Goal: Entertainment & Leisure: Browse casually

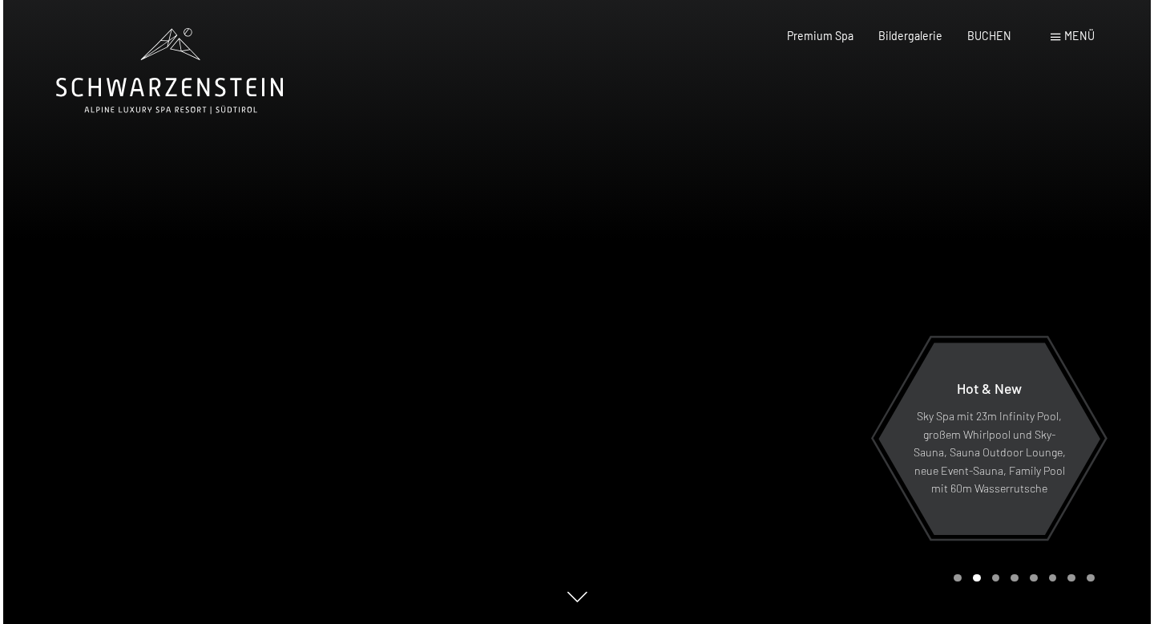
scroll to position [26, 0]
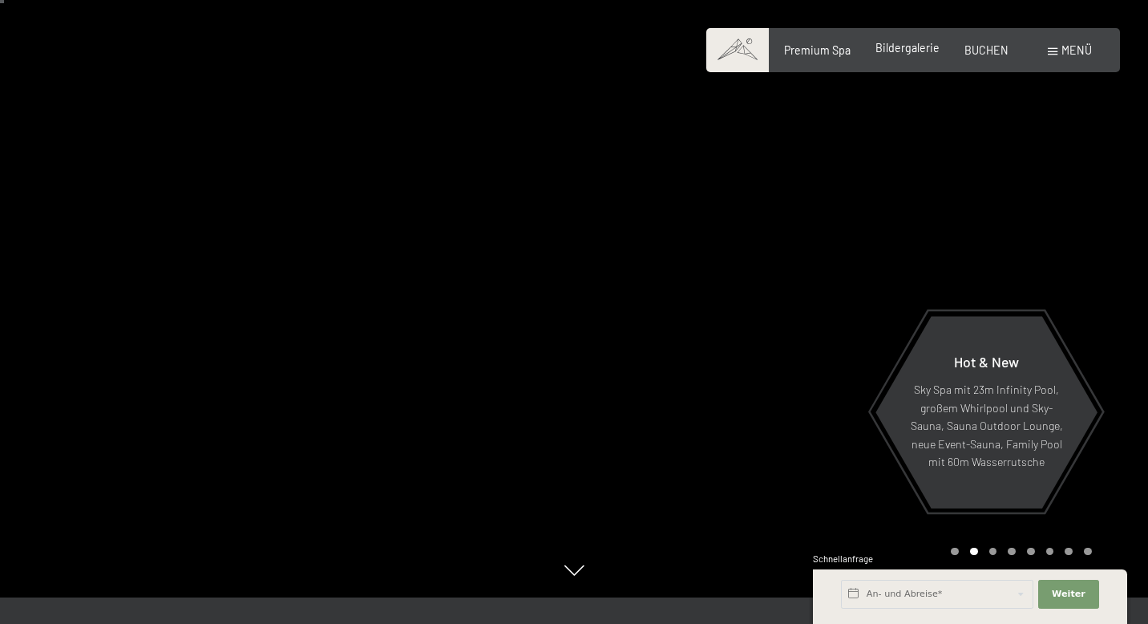
click at [915, 55] on div "Bildergalerie" at bounding box center [907, 48] width 64 height 16
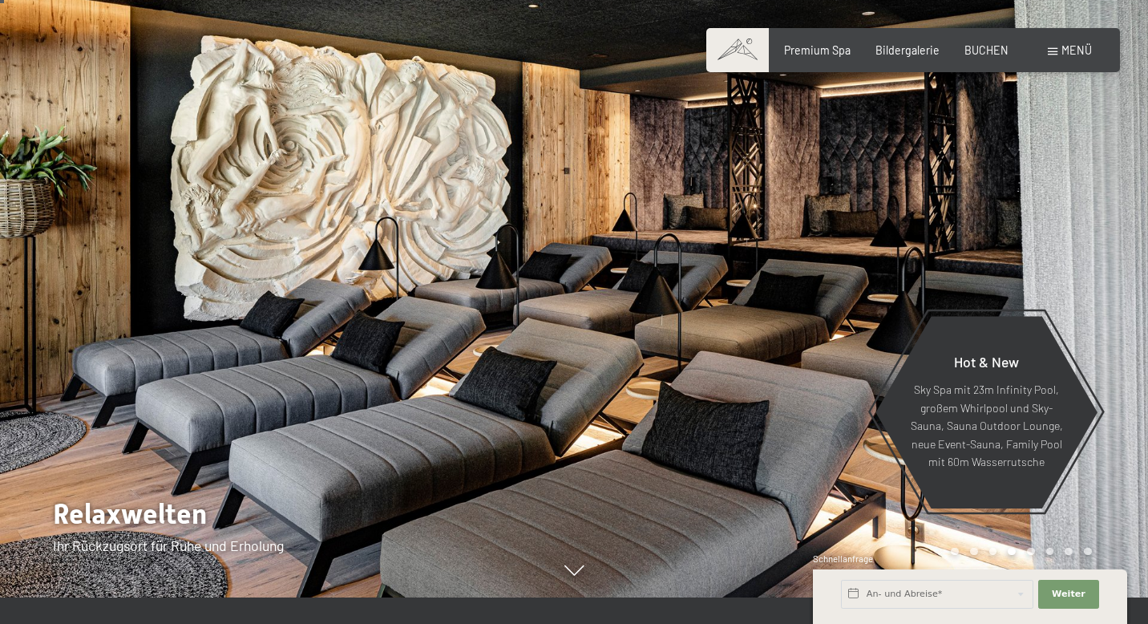
click at [1053, 59] on div "Buchen Anfragen Premium Spa Bildergalerie BUCHEN Menü DE IT EN Gutschein Bilder…" at bounding box center [912, 50] width 357 height 16
click at [1077, 55] on span "Menü" at bounding box center [1076, 50] width 30 height 14
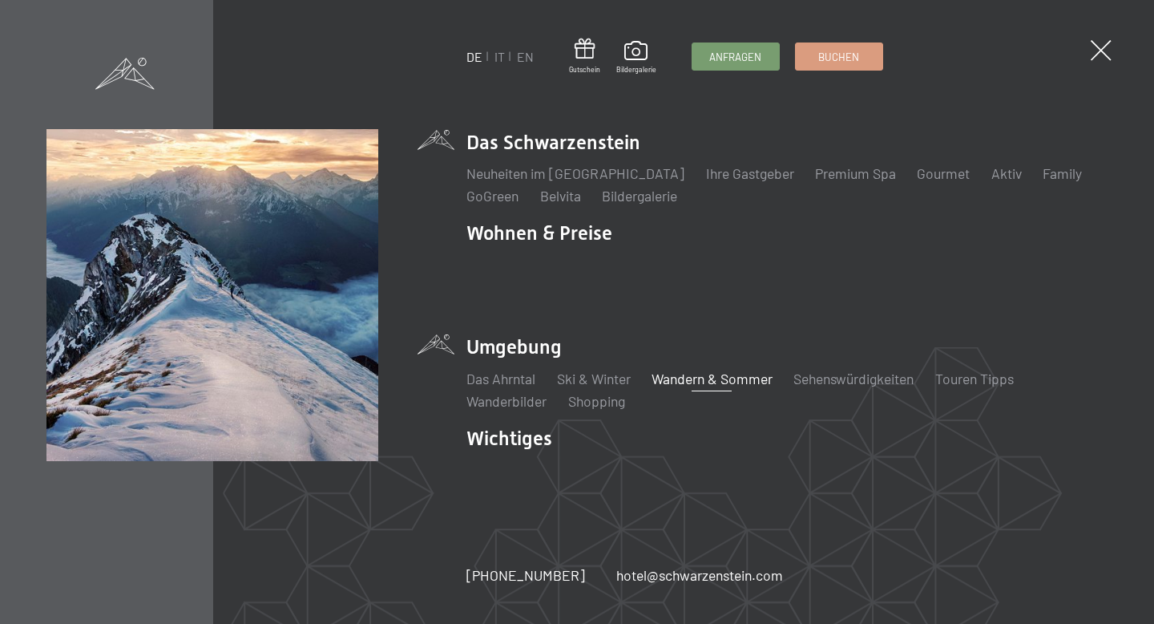
click at [681, 370] on link "Wandern & Sommer" at bounding box center [712, 379] width 121 height 18
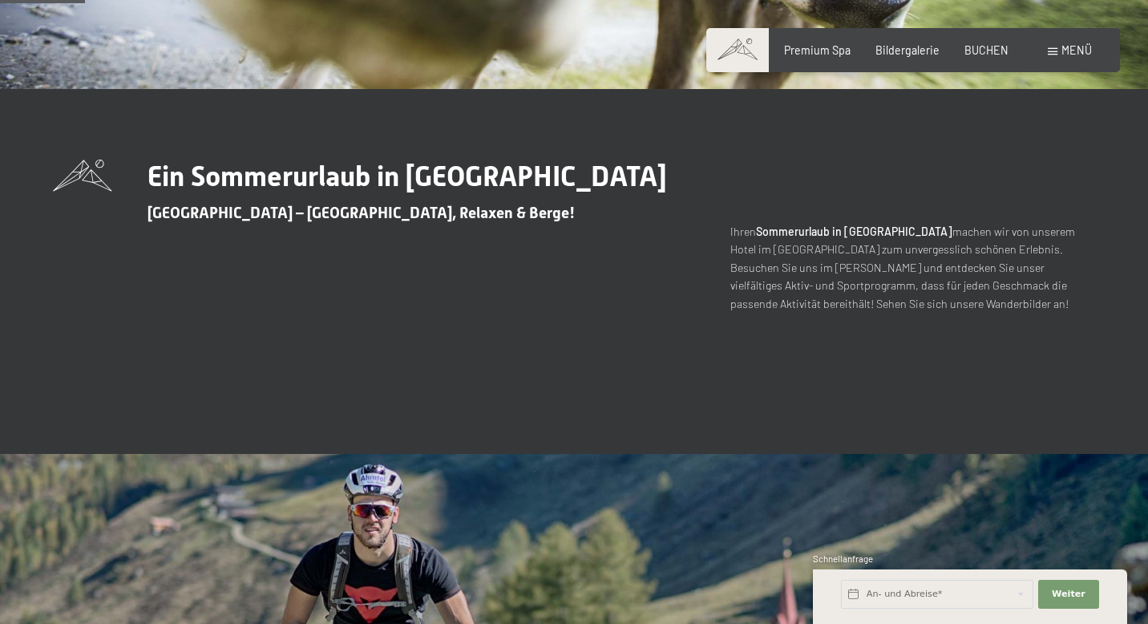
scroll to position [910, 0]
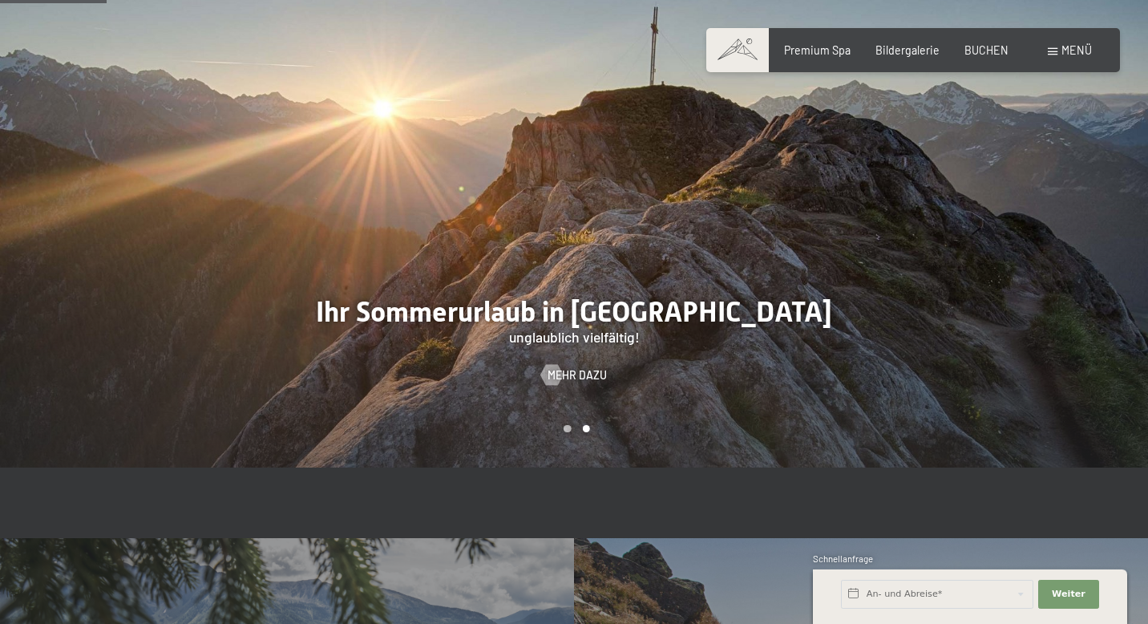
click at [584, 381] on div at bounding box center [861, 221] width 574 height 491
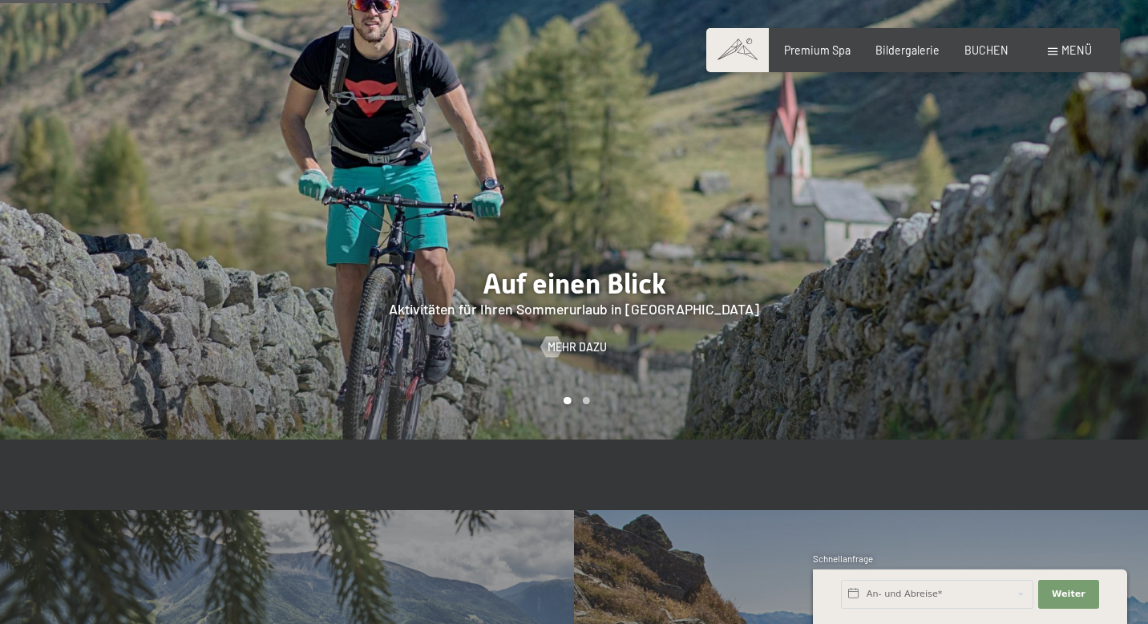
scroll to position [988, 0]
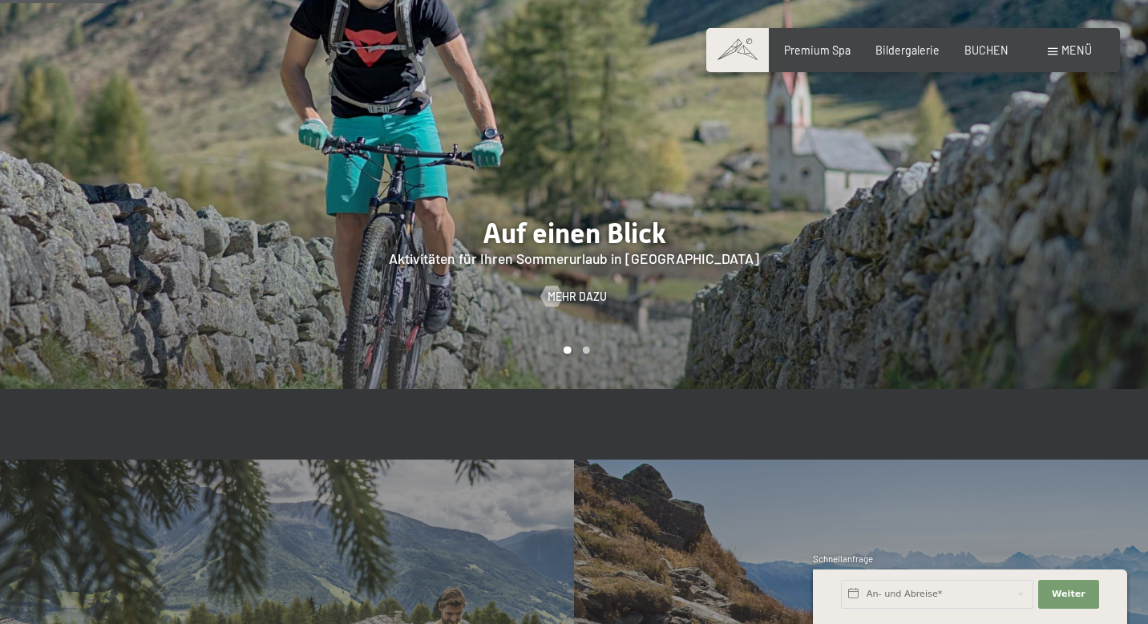
click at [587, 249] on div at bounding box center [861, 142] width 574 height 491
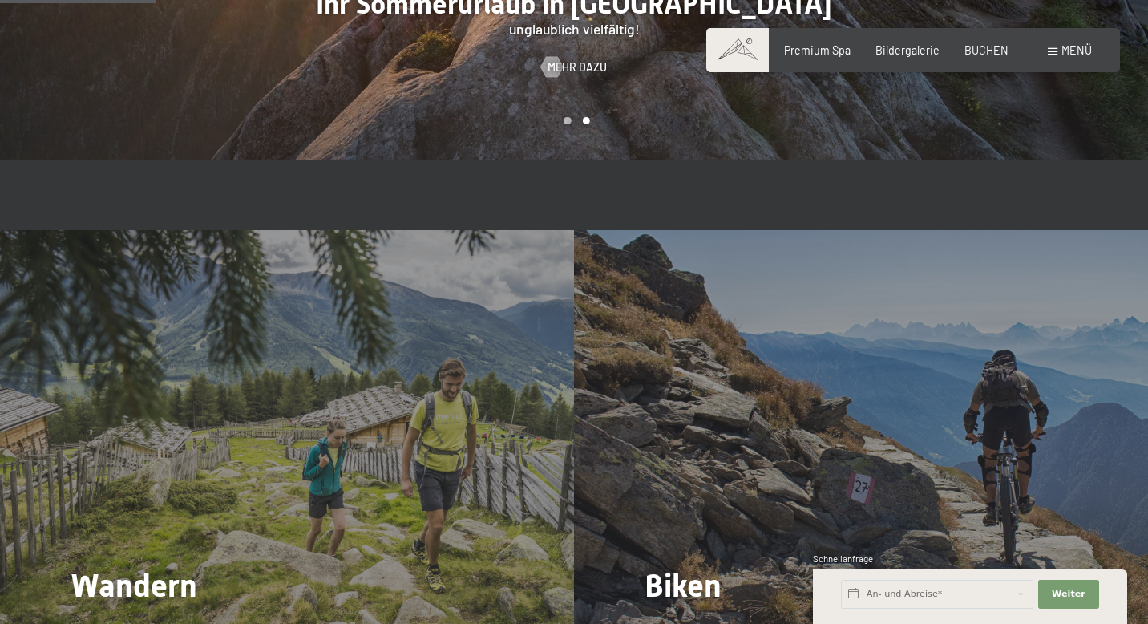
scroll to position [1327, 0]
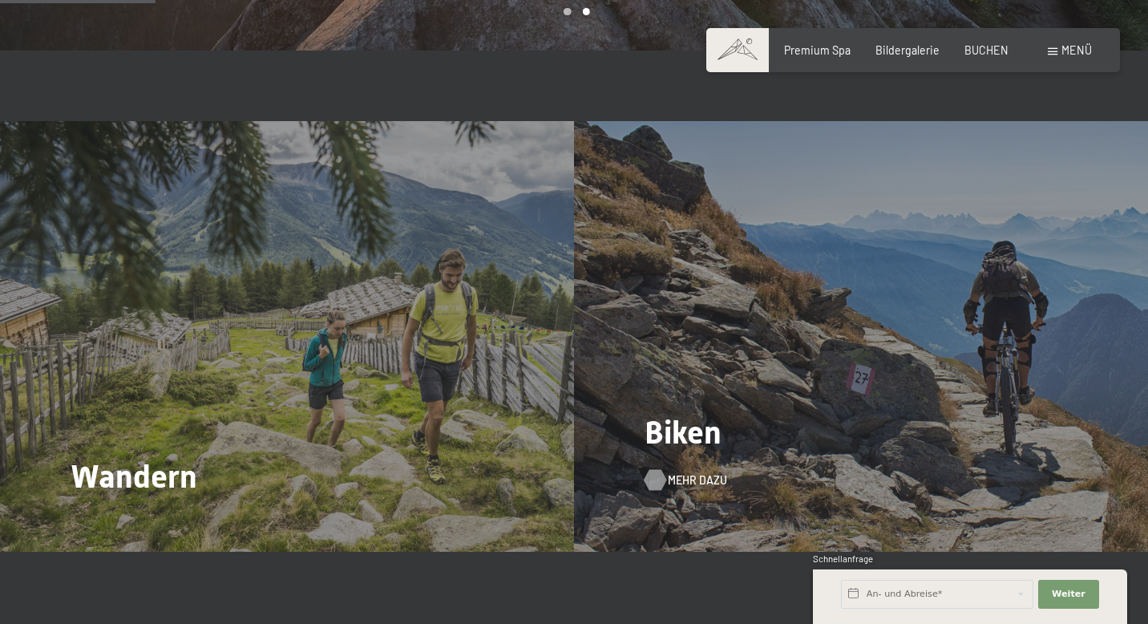
click at [682, 480] on span "Mehr dazu" at bounding box center [697, 480] width 59 height 16
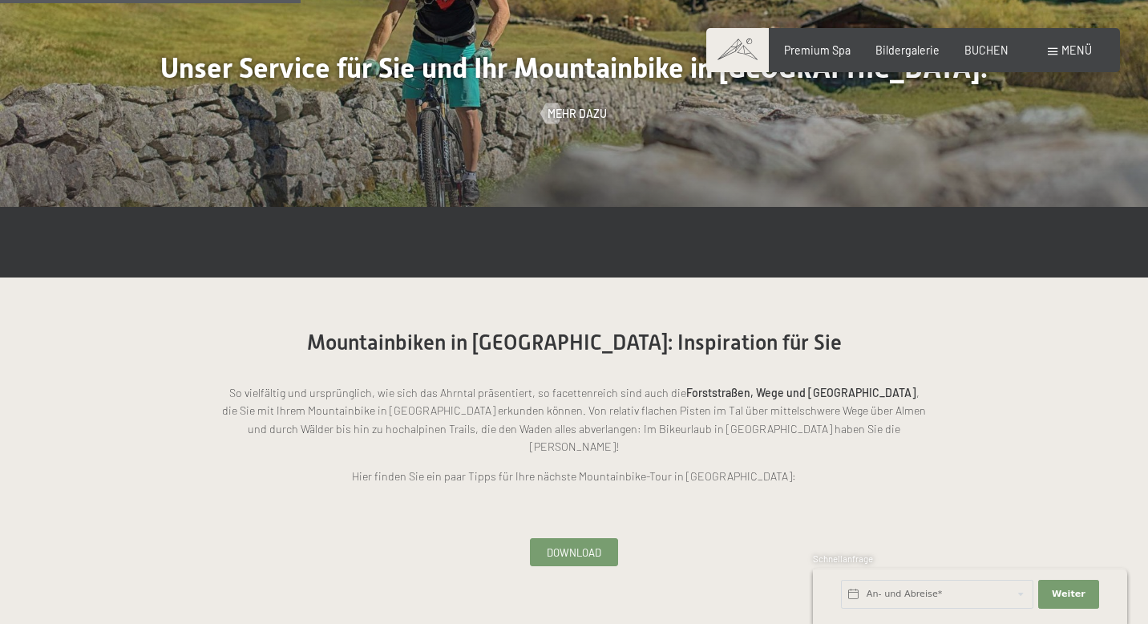
scroll to position [1416, 0]
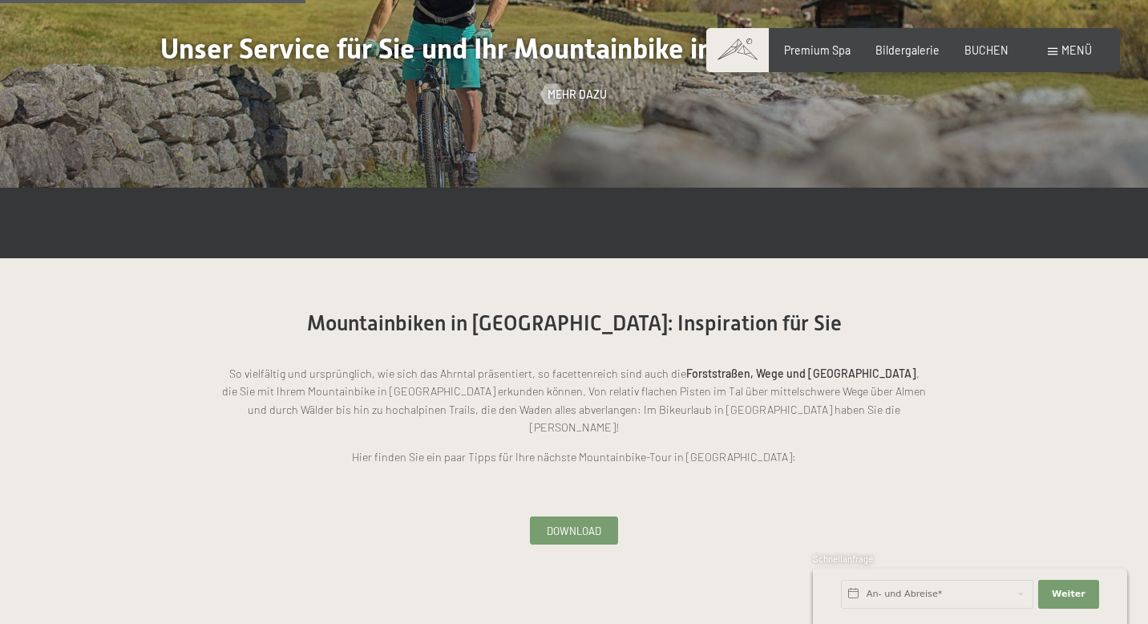
click at [586, 523] on span "Download" at bounding box center [574, 530] width 55 height 14
click at [591, 523] on span "Download" at bounding box center [574, 530] width 55 height 14
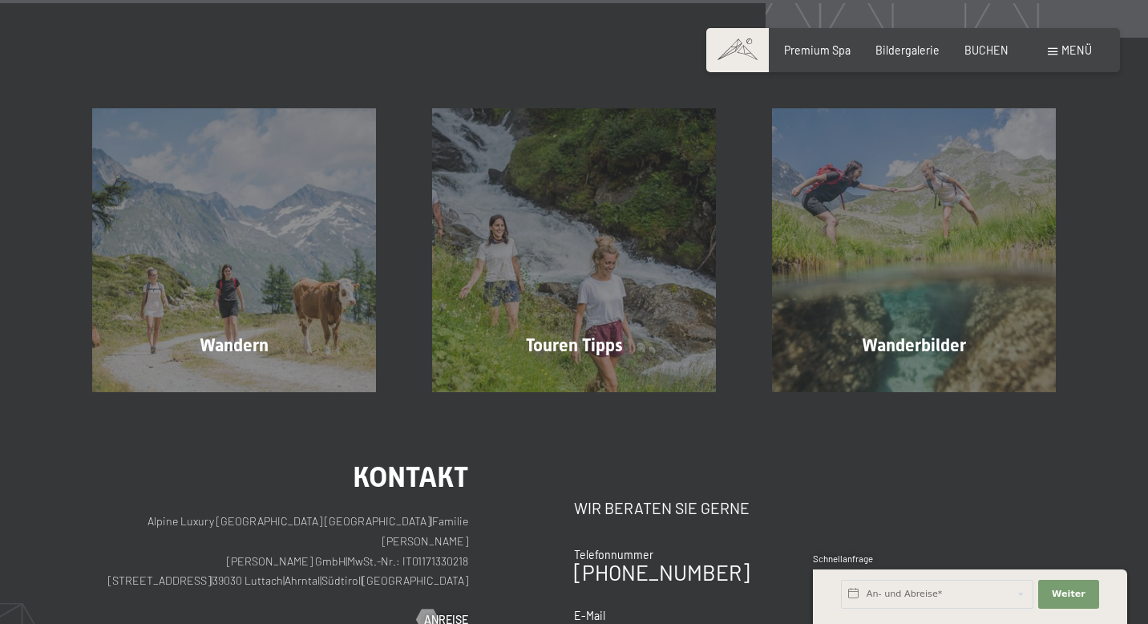
scroll to position [4101, 0]
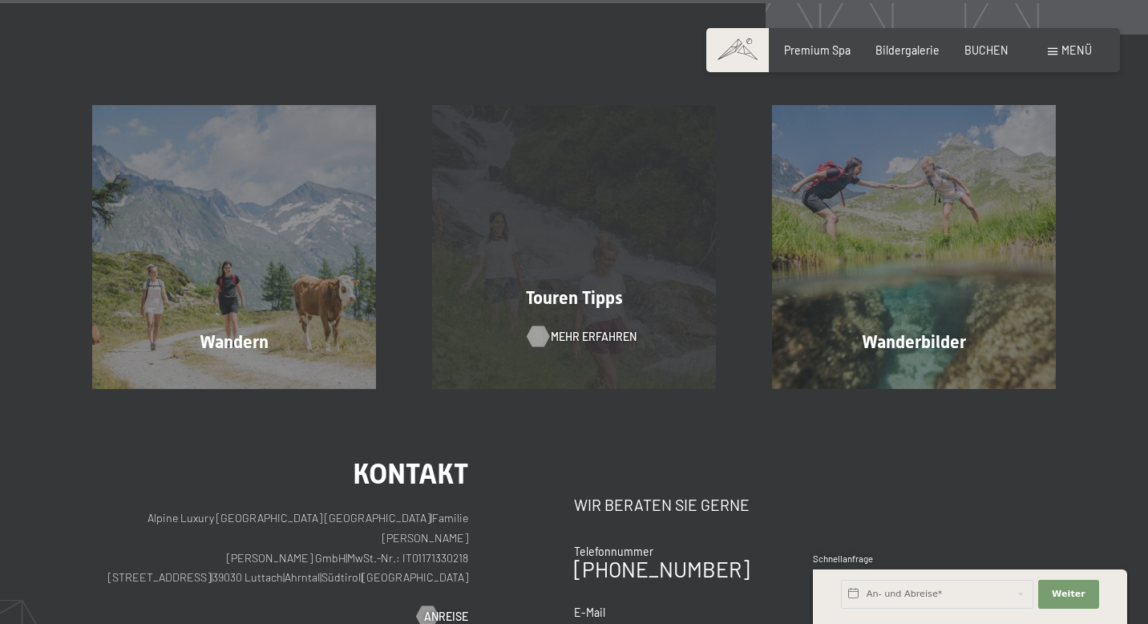
click at [571, 329] on span "Mehr erfahren" at bounding box center [594, 337] width 86 height 16
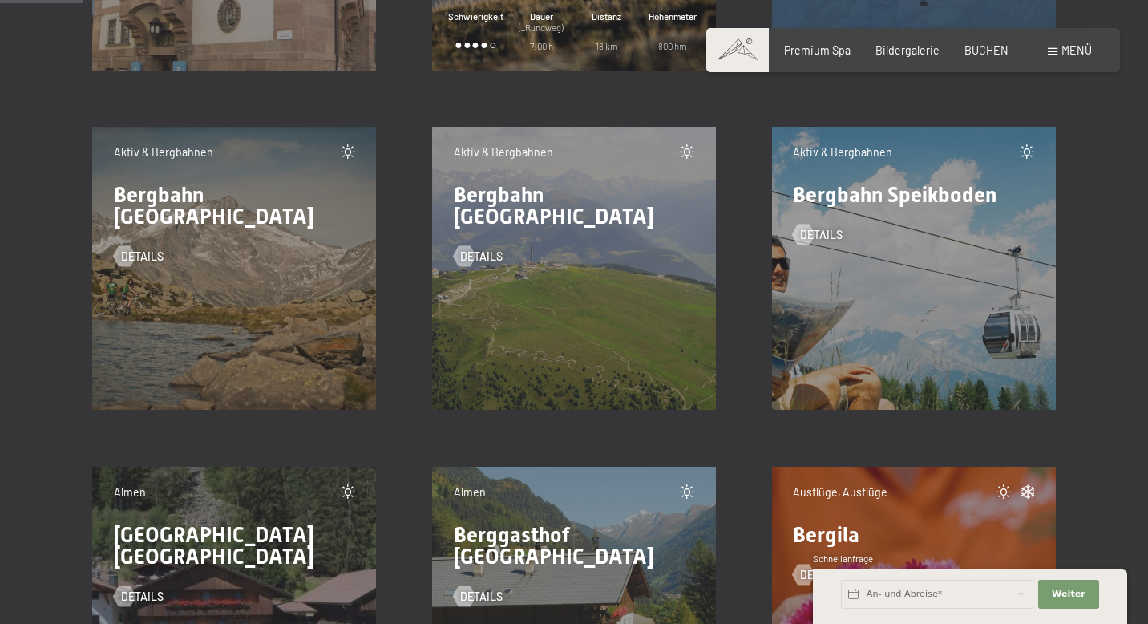
scroll to position [1771, 0]
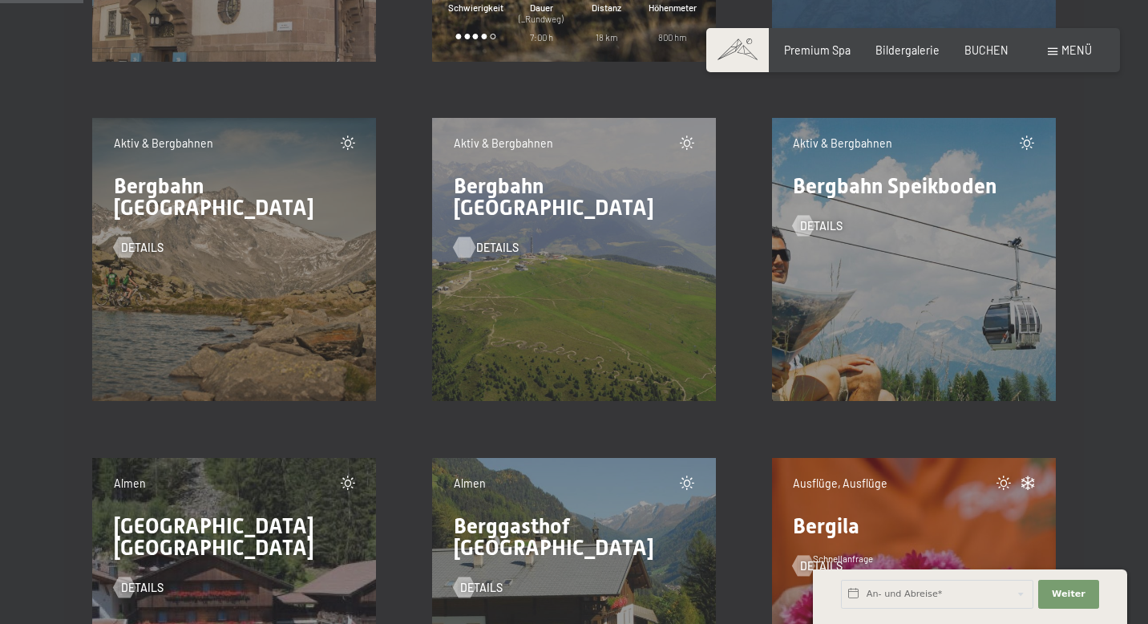
click at [490, 240] on span "Details" at bounding box center [497, 248] width 42 height 16
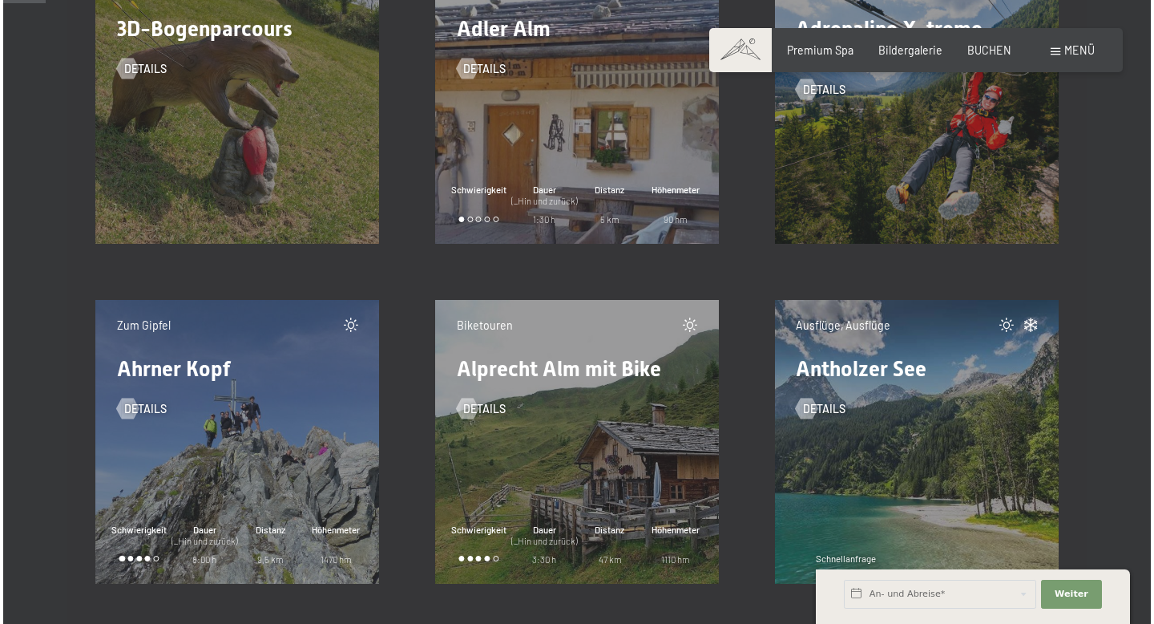
scroll to position [0, 0]
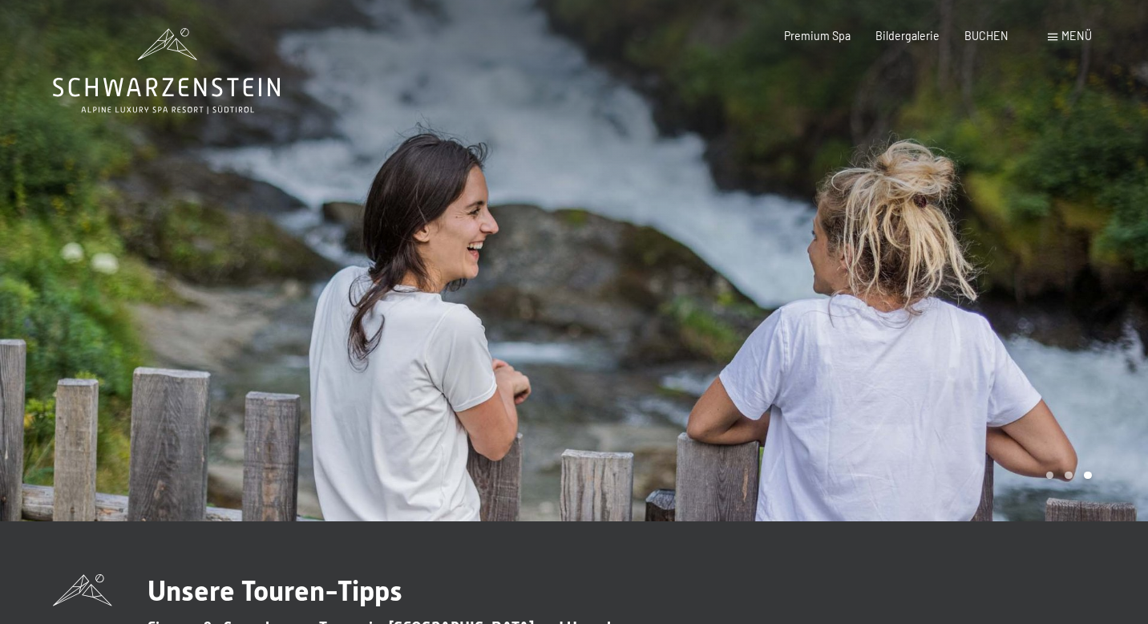
click at [1062, 40] on span "Menü" at bounding box center [1076, 36] width 30 height 14
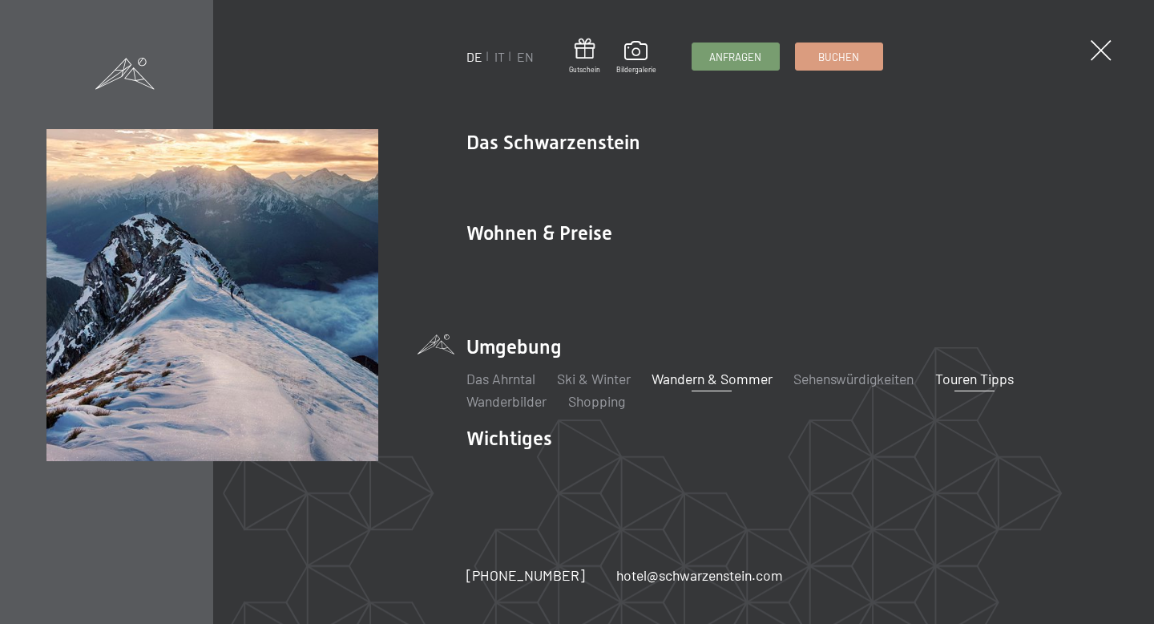
click at [692, 372] on link "Wandern & Sommer" at bounding box center [712, 379] width 121 height 18
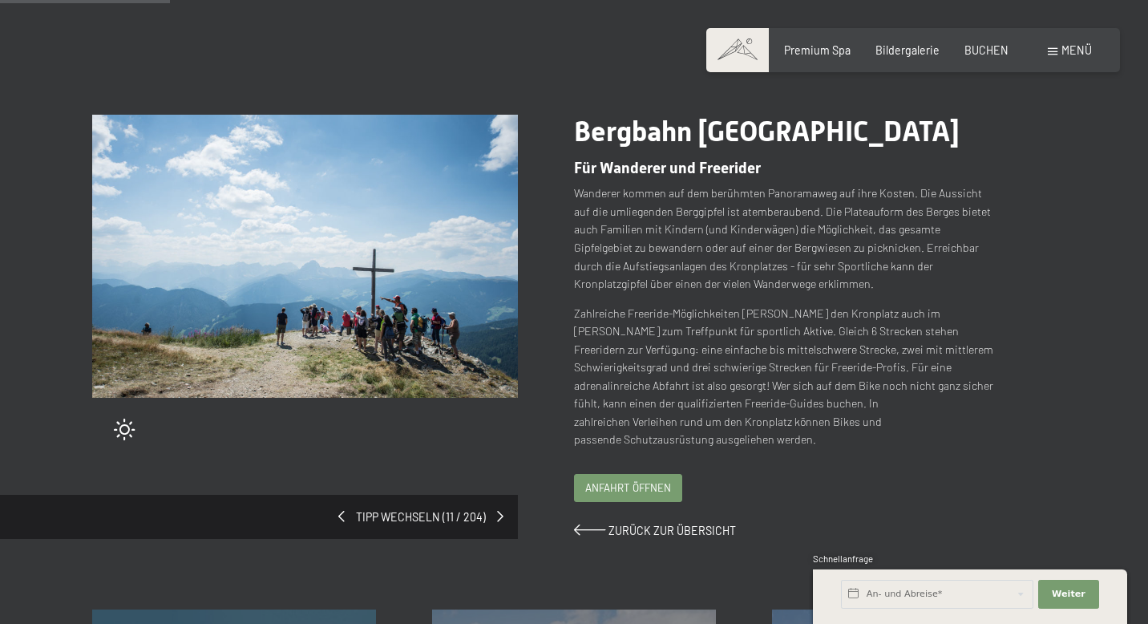
scroll to position [216, 0]
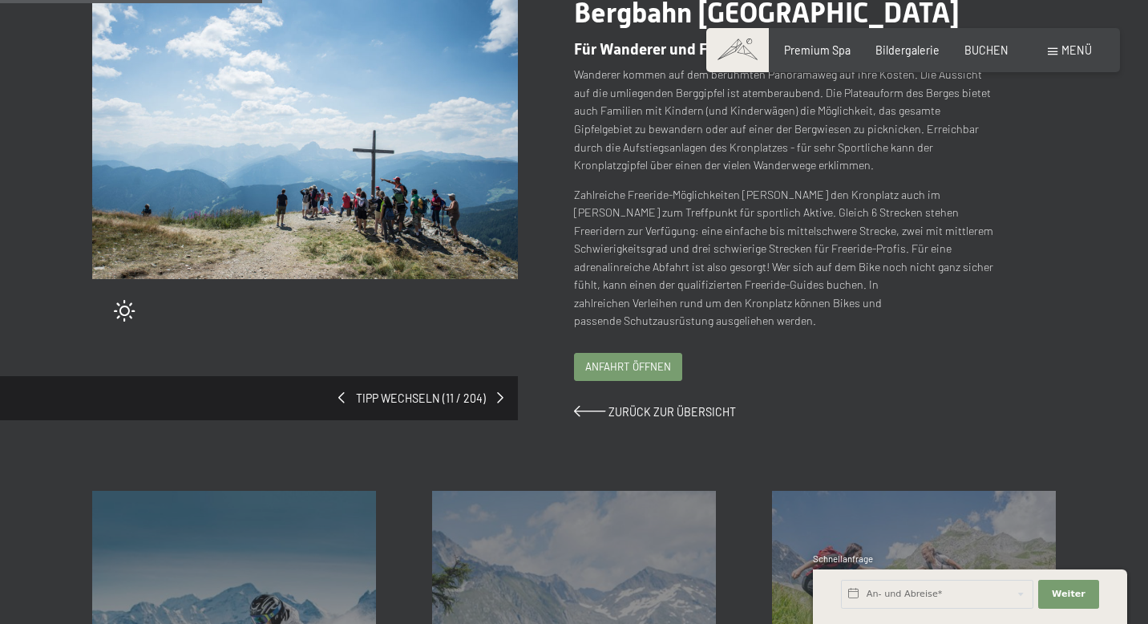
click at [621, 359] on span "Anfahrt öffnen" at bounding box center [628, 366] width 86 height 14
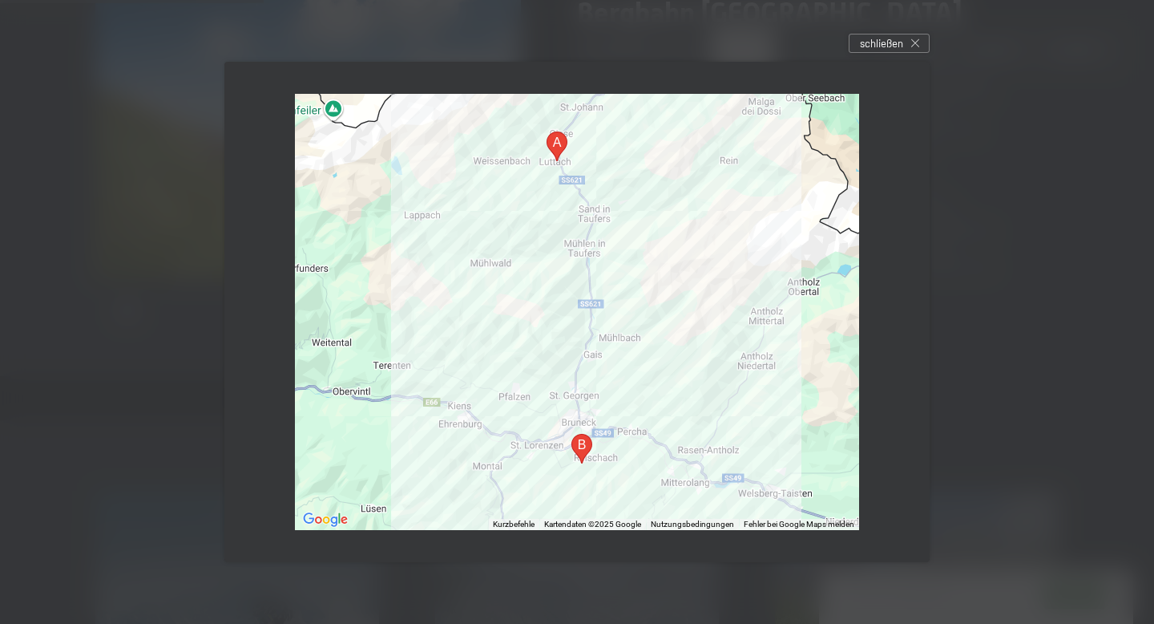
click at [867, 370] on div "← Nach links → Nach rechts ↑ Nach oben ↓ Nach unten + Heranzoomen - Herauszoome…" at bounding box center [576, 312] width 705 height 500
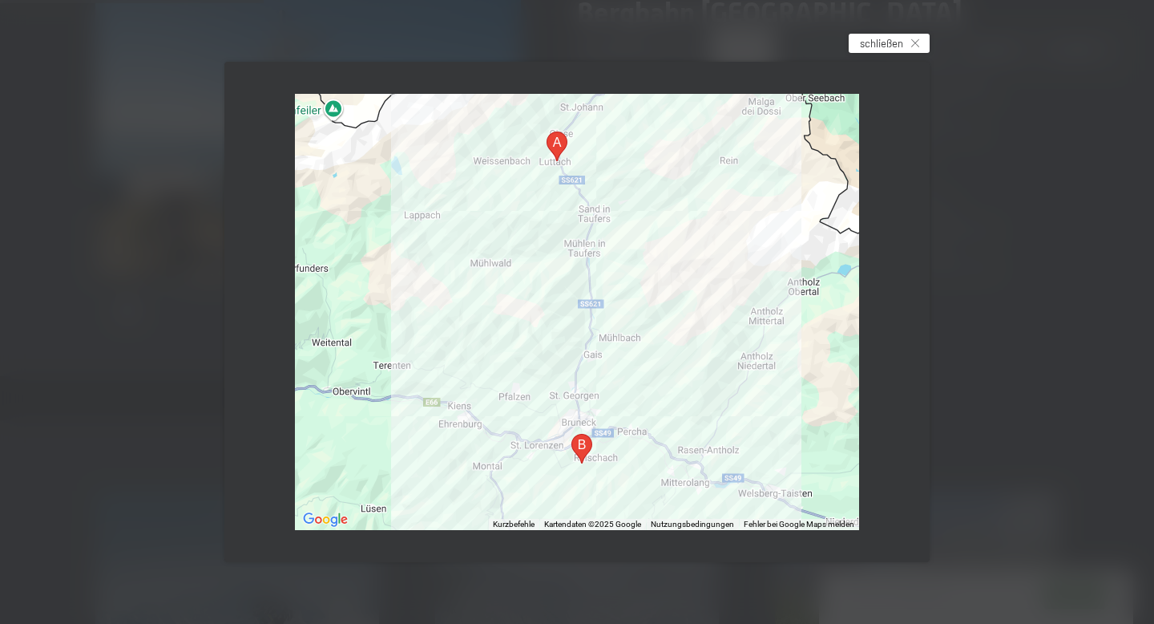
click at [895, 52] on div "schließen" at bounding box center [889, 43] width 81 height 19
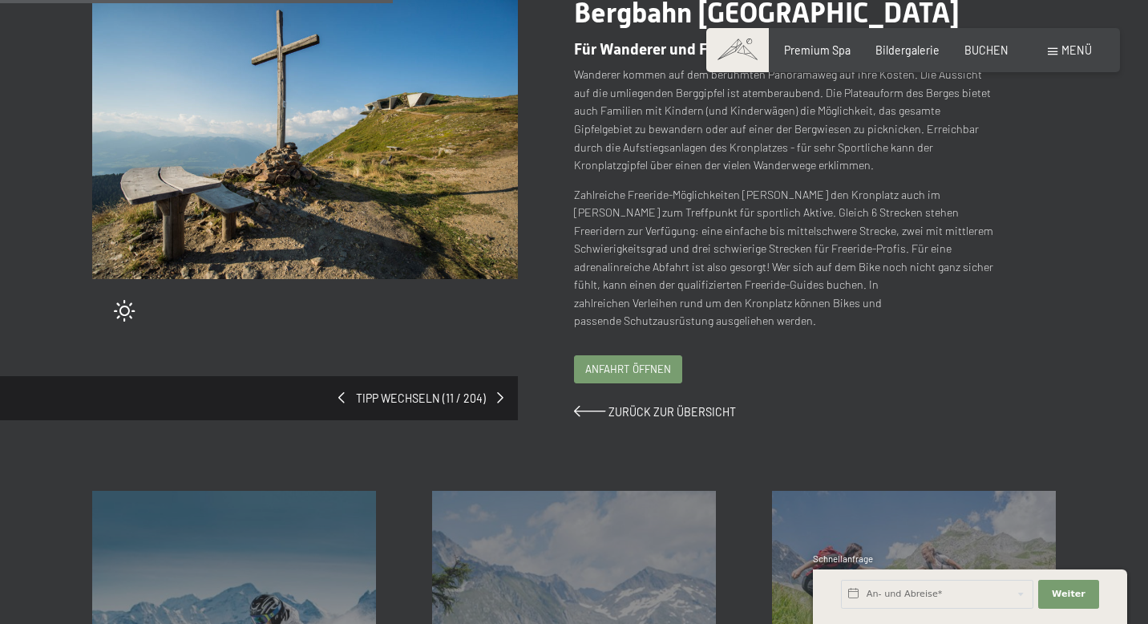
scroll to position [687, 0]
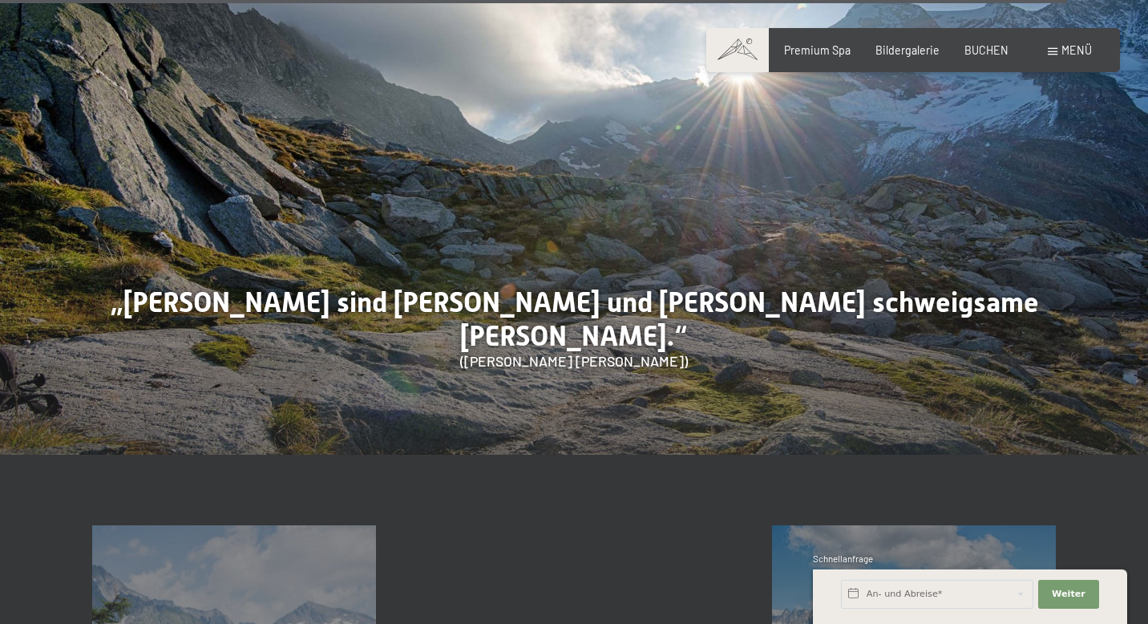
scroll to position [6987, 0]
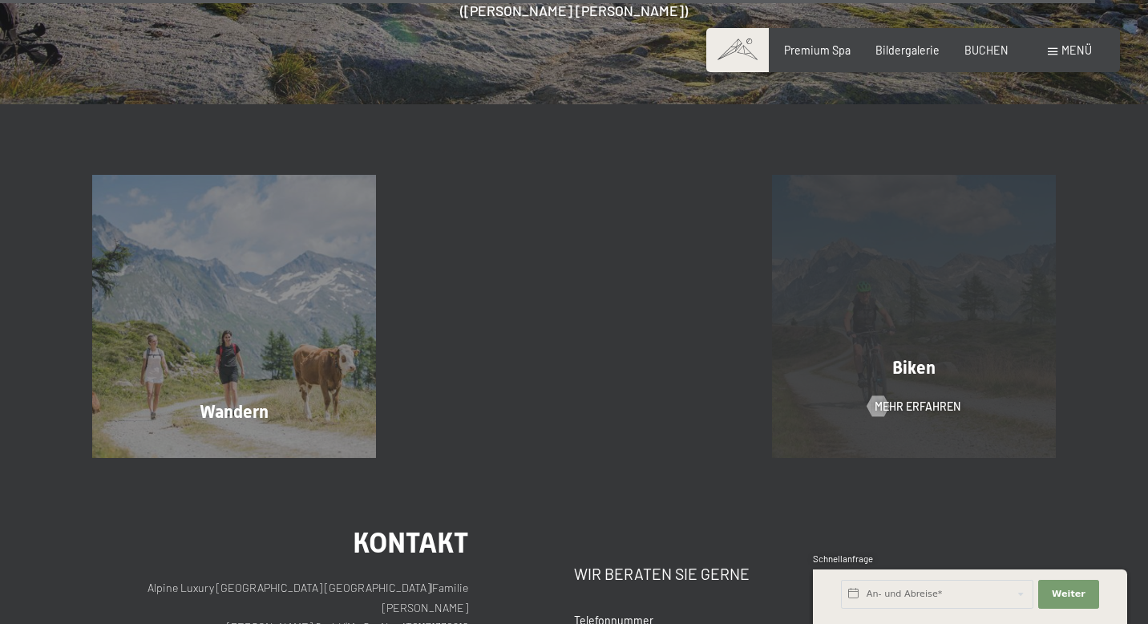
click at [904, 358] on span "Biken" at bounding box center [913, 368] width 43 height 20
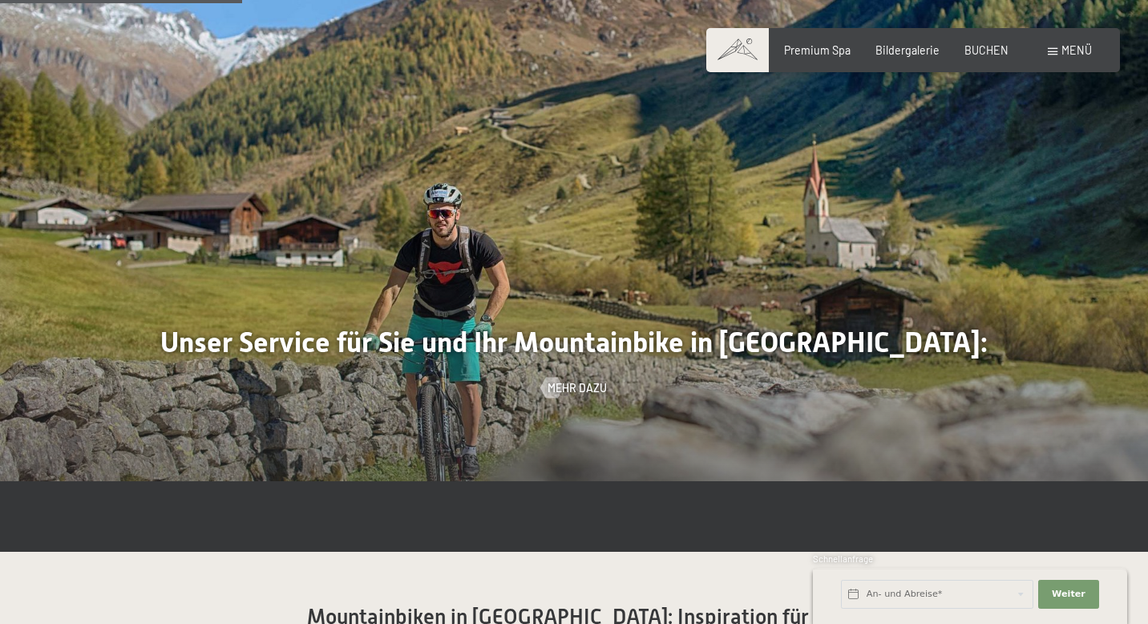
scroll to position [1126, 0]
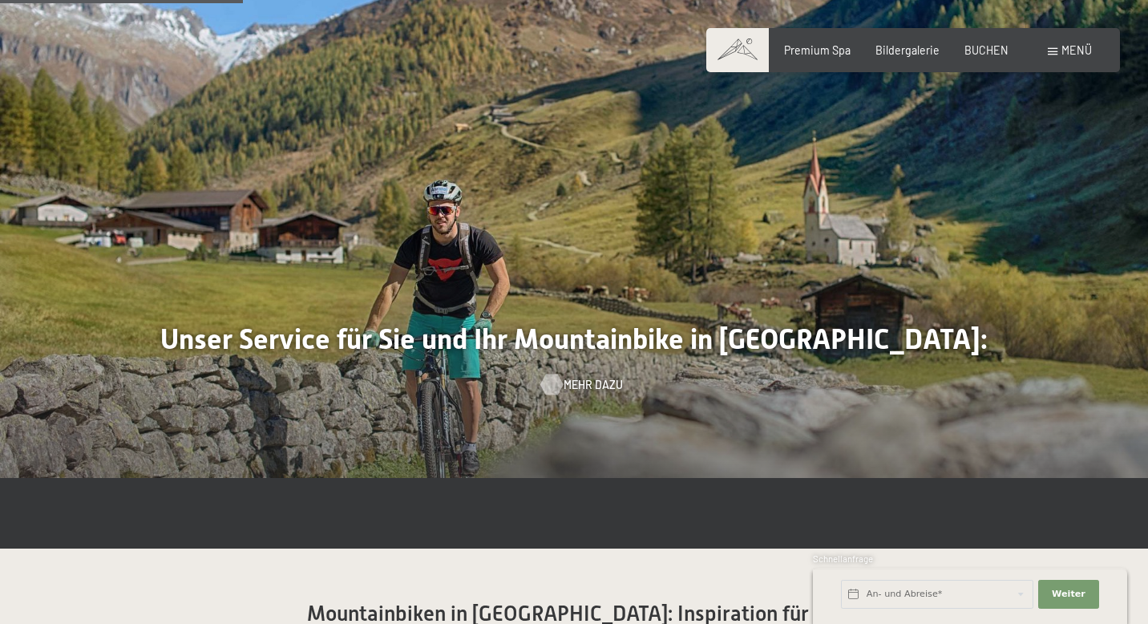
click at [580, 377] on span "Mehr dazu" at bounding box center [593, 385] width 59 height 16
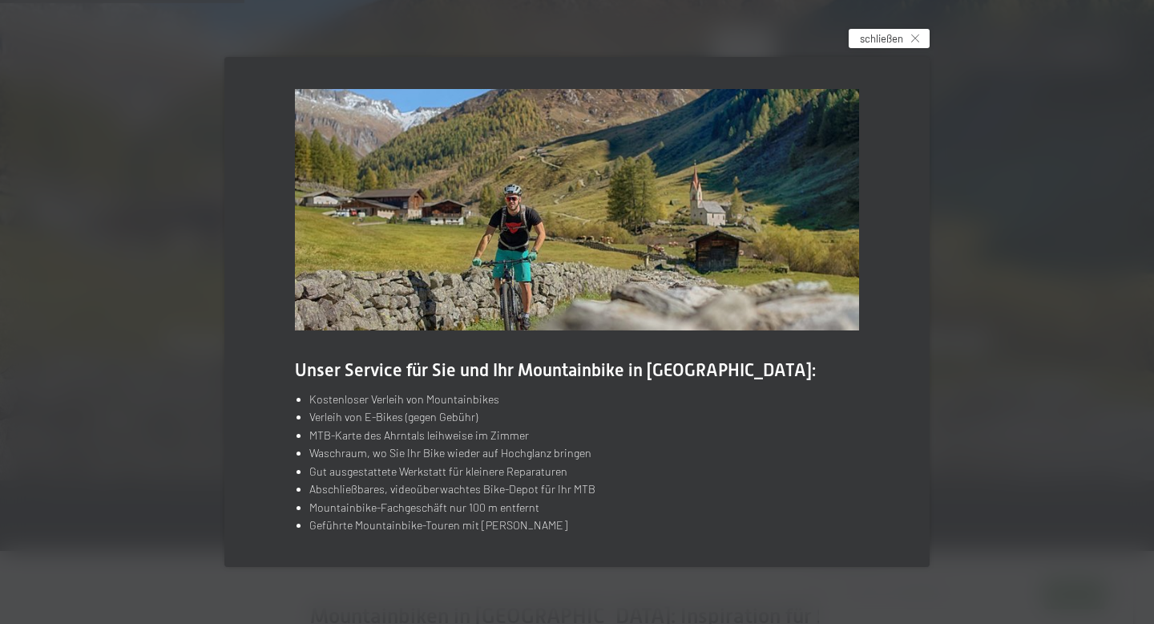
click at [881, 44] on span "schließen" at bounding box center [881, 38] width 43 height 14
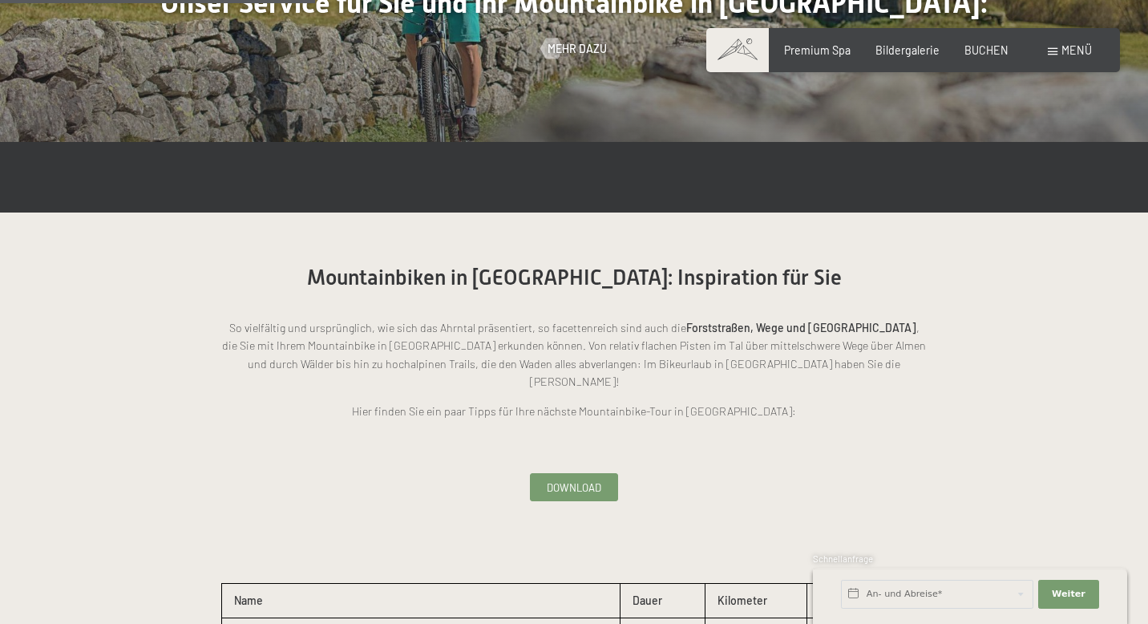
scroll to position [1570, 0]
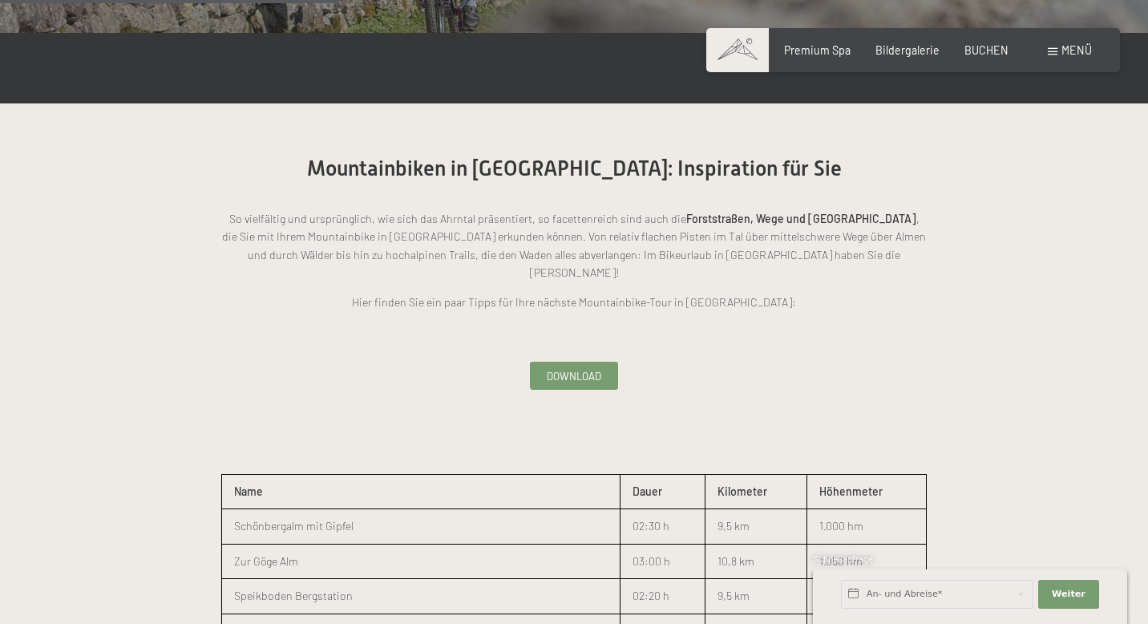
click at [570, 369] on span "Download" at bounding box center [574, 376] width 55 height 14
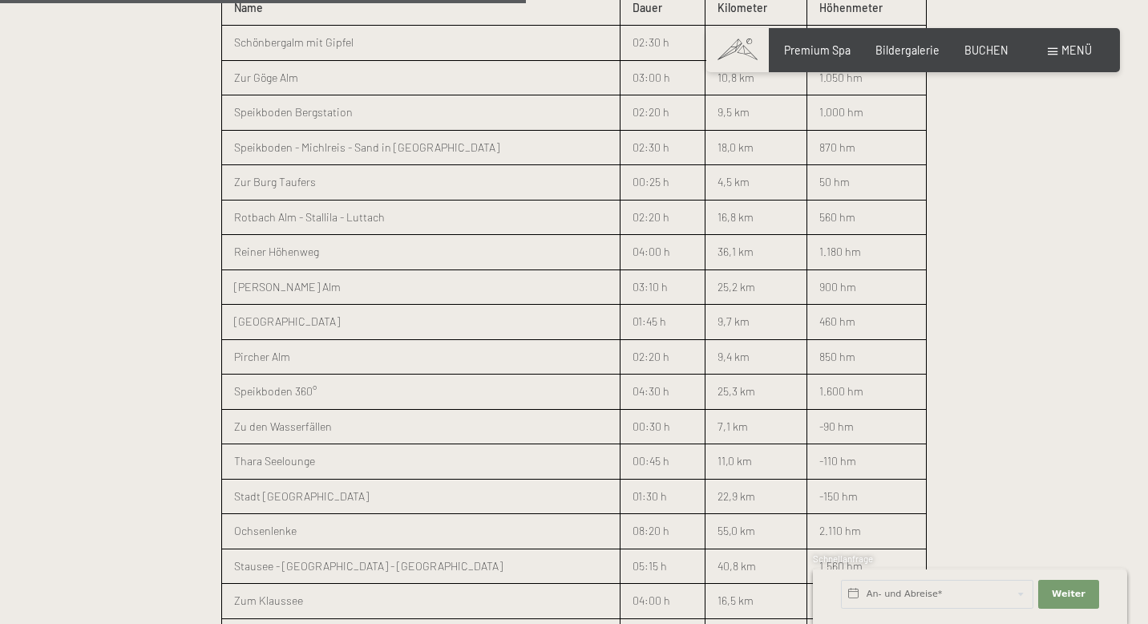
scroll to position [410, 0]
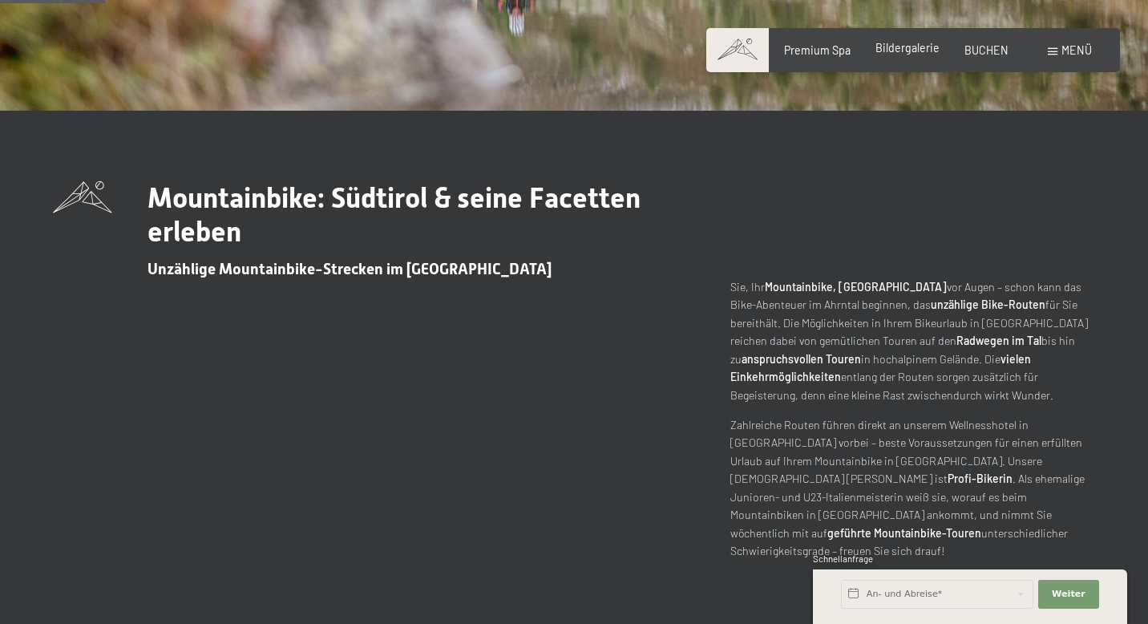
click at [907, 50] on span "Bildergalerie" at bounding box center [907, 48] width 64 height 14
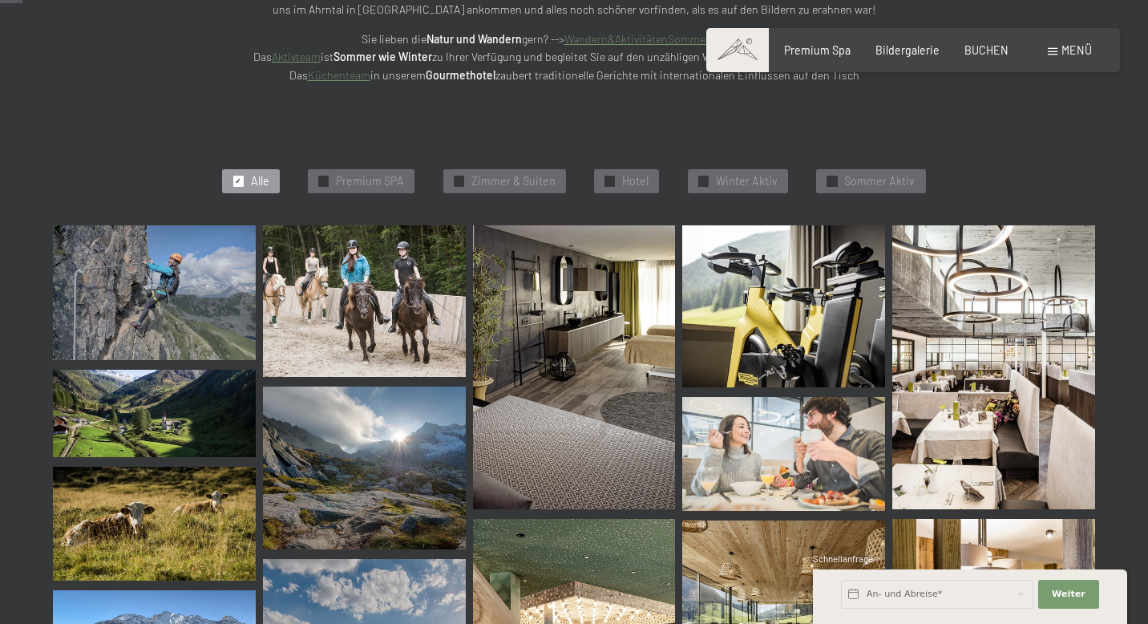
scroll to position [382, 0]
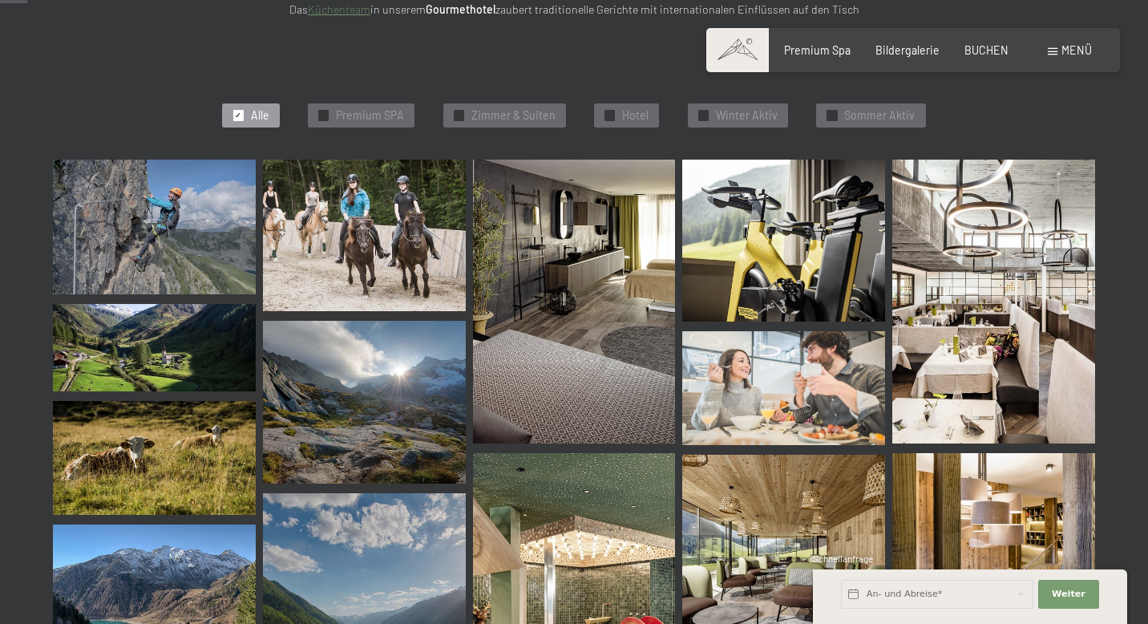
click at [1022, 301] on img at bounding box center [993, 302] width 203 height 284
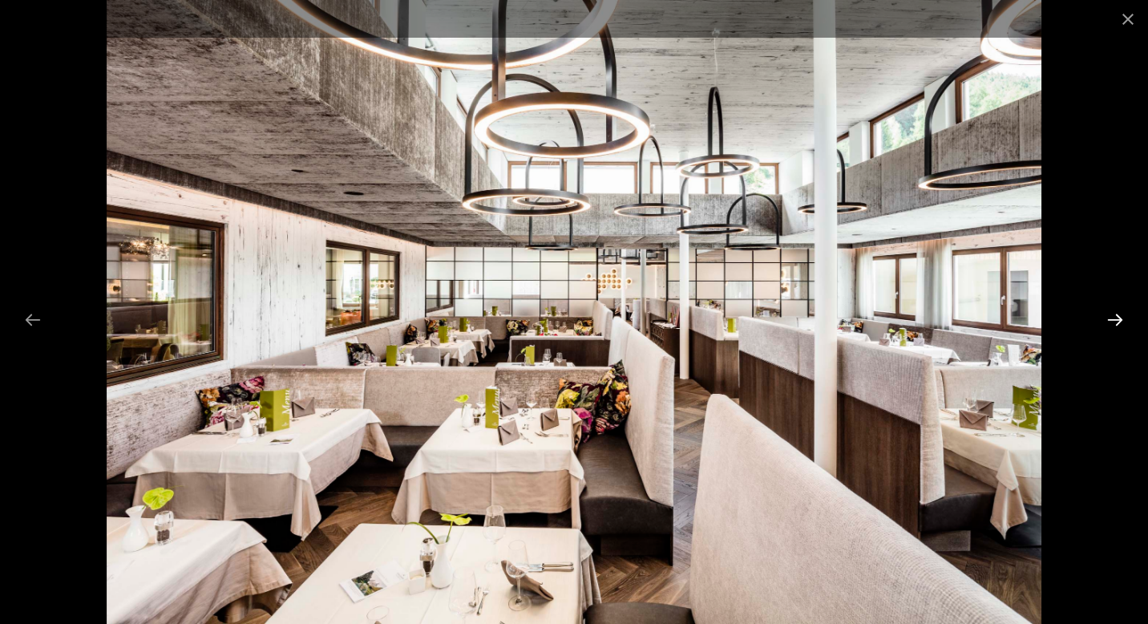
click at [1117, 323] on button "Next slide" at bounding box center [1115, 319] width 34 height 31
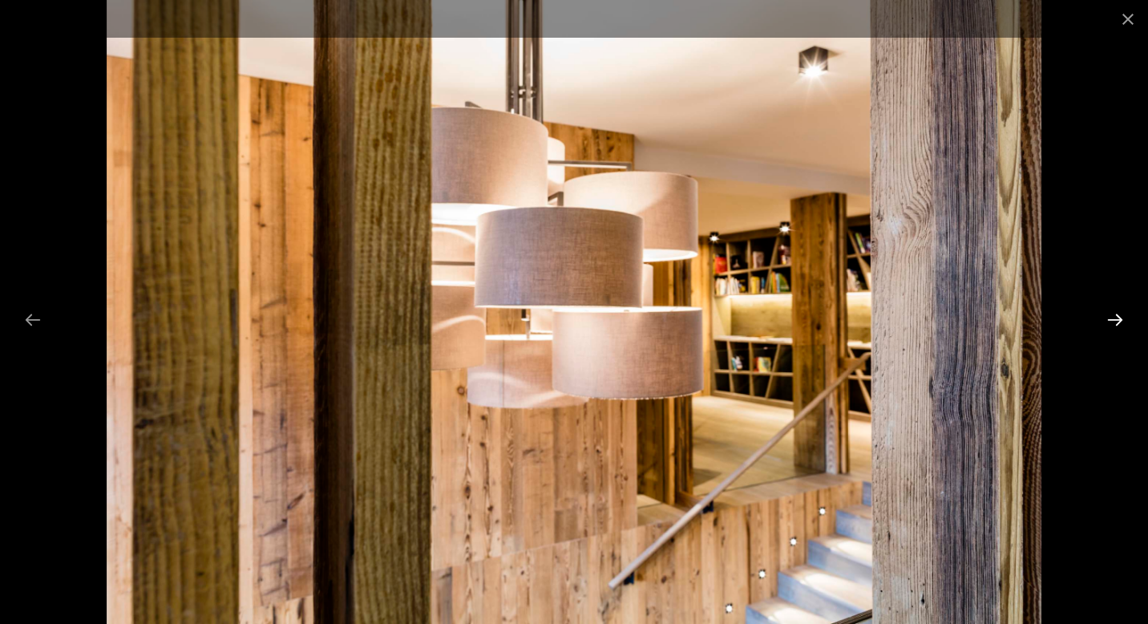
click at [1117, 323] on button "Next slide" at bounding box center [1115, 319] width 34 height 31
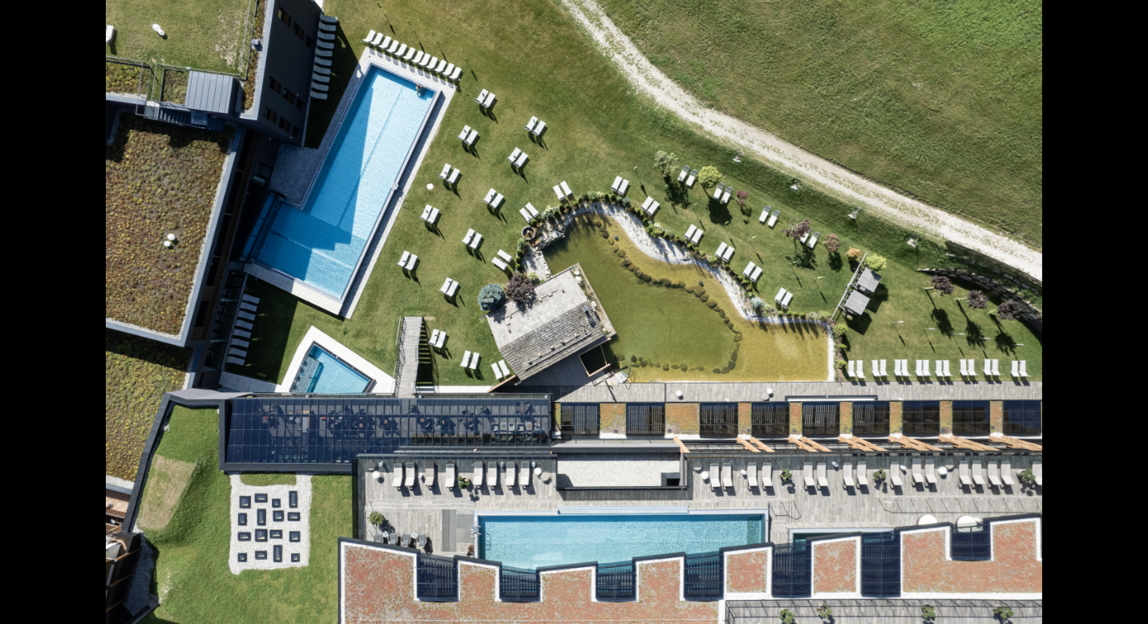
click at [1117, 323] on button "Next slide" at bounding box center [1123, 319] width 34 height 31
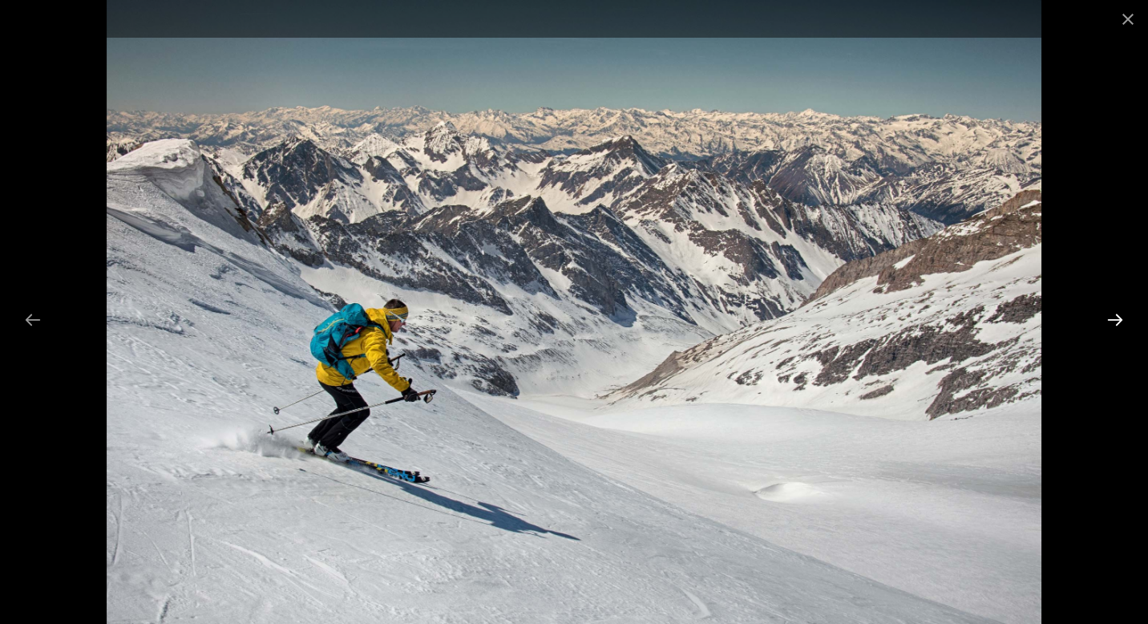
click at [1117, 323] on button "Next slide" at bounding box center [1115, 319] width 34 height 31
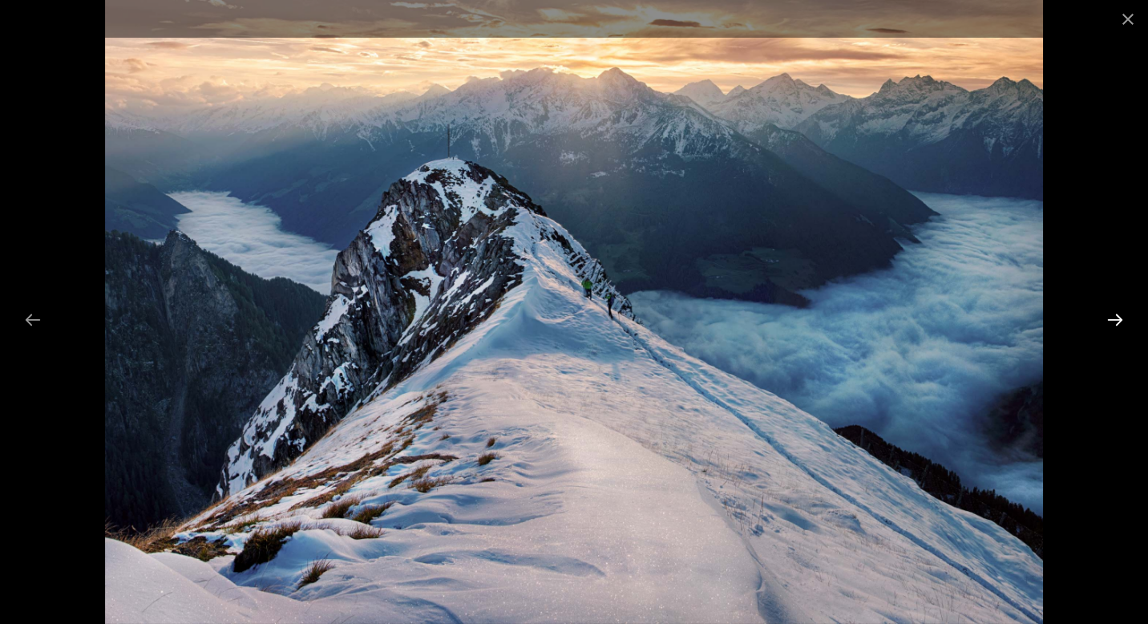
click at [1117, 323] on button "Next slide" at bounding box center [1115, 319] width 34 height 31
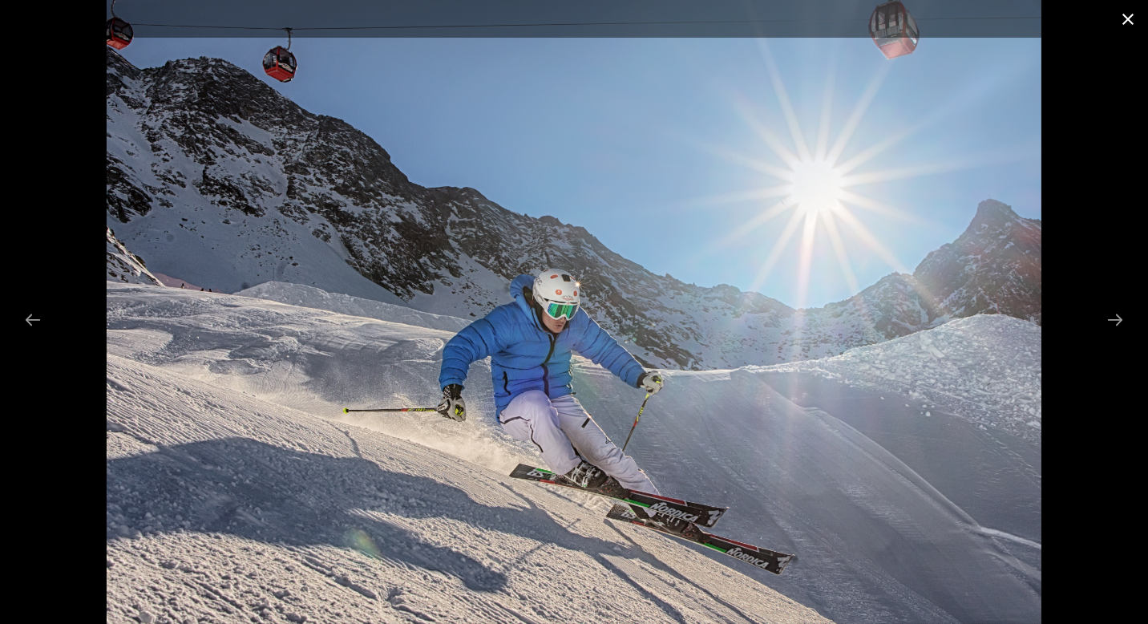
click at [1123, 21] on button "Close gallery" at bounding box center [1128, 19] width 40 height 38
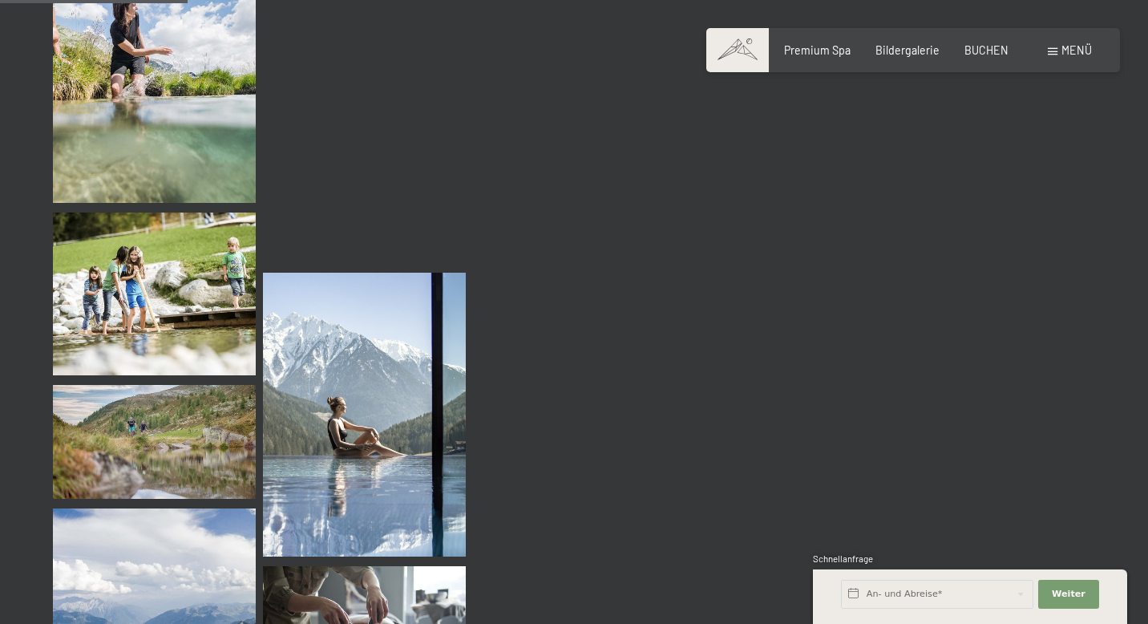
scroll to position [2761, 0]
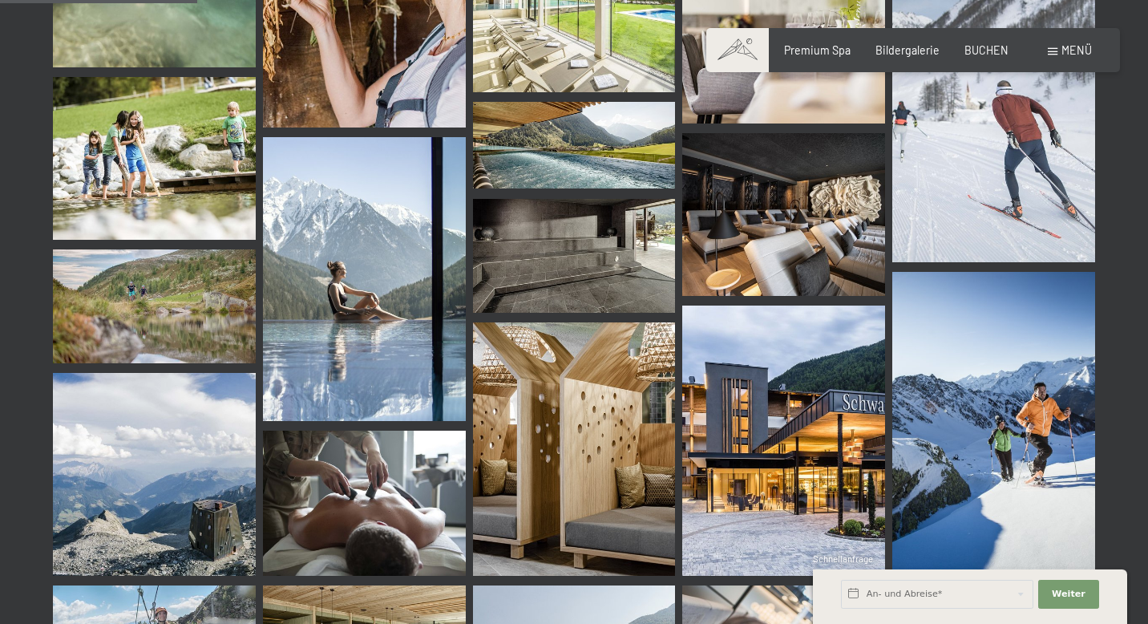
click at [770, 405] on img at bounding box center [783, 440] width 203 height 270
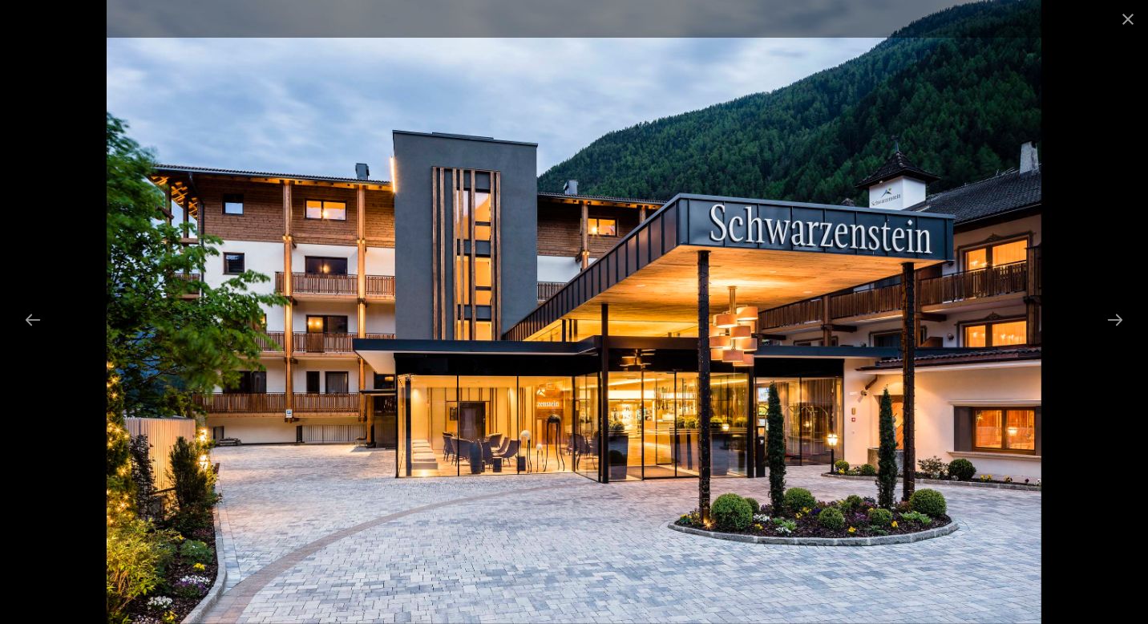
scroll to position [3041, 0]
click at [1115, 318] on button "Next slide" at bounding box center [1115, 319] width 34 height 31
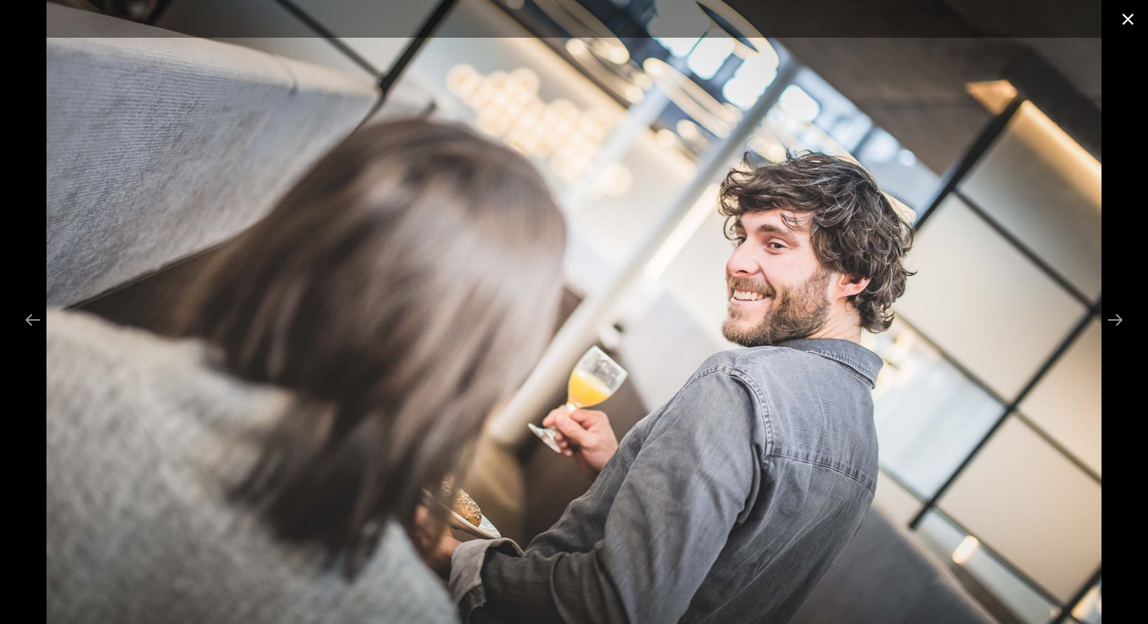
click at [1124, 19] on button "Close gallery" at bounding box center [1128, 19] width 40 height 38
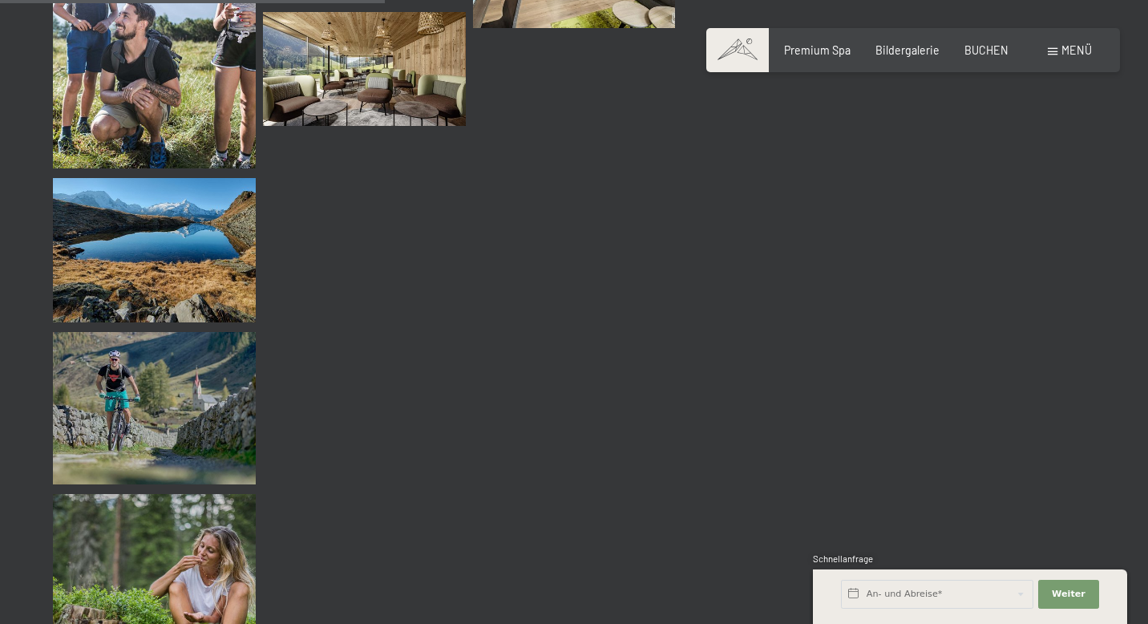
scroll to position [5392, 0]
